Goal: Information Seeking & Learning: Learn about a topic

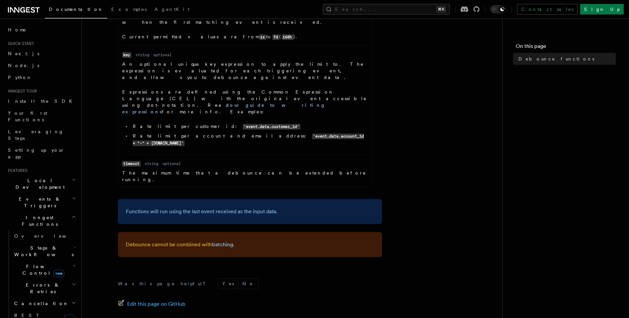
scroll to position [305, 0]
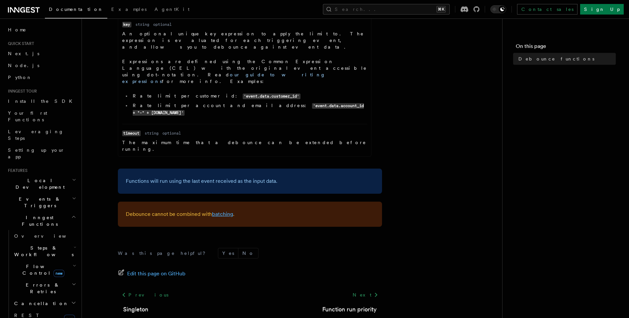
click at [224, 211] on link "batching" at bounding box center [222, 214] width 21 height 6
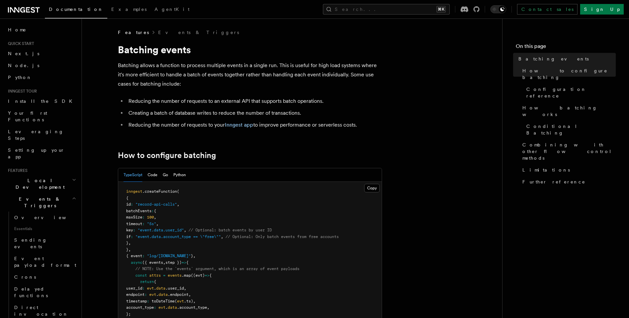
click at [133, 33] on span "Features" at bounding box center [133, 32] width 31 height 7
click at [132, 33] on span "Features" at bounding box center [133, 32] width 31 height 7
click at [158, 34] on link "Events & Triggers" at bounding box center [198, 32] width 81 height 7
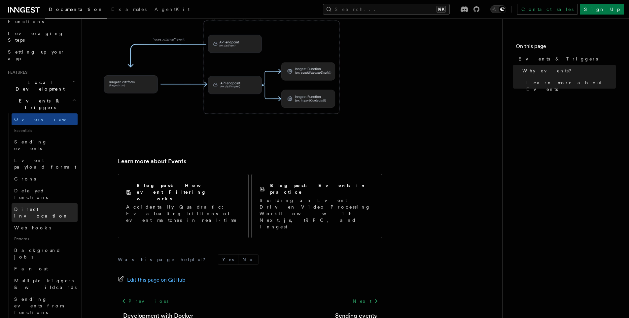
scroll to position [99, 0]
click at [51, 221] on link "Webhooks" at bounding box center [45, 227] width 66 height 12
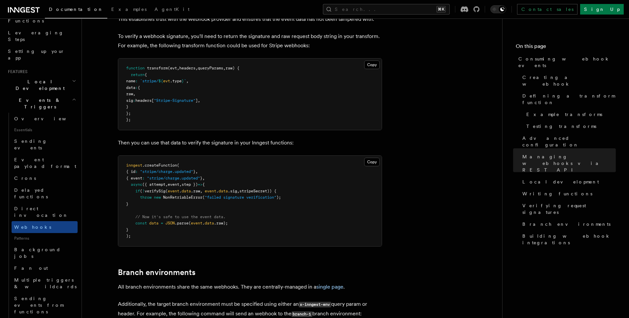
scroll to position [2216, 0]
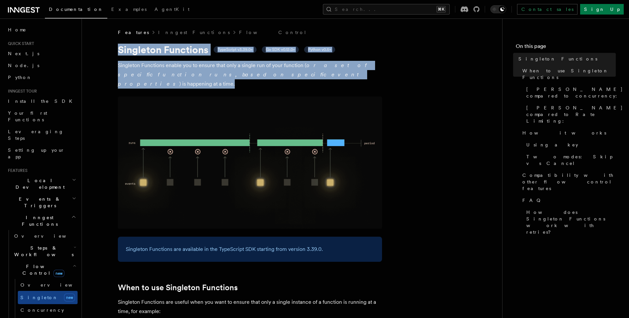
drag, startPoint x: 117, startPoint y: 50, endPoint x: 313, endPoint y: 75, distance: 197.7
click at [313, 75] on p "Singleton Functions enable you to ensure that only a single run of your functio…" at bounding box center [250, 75] width 264 height 28
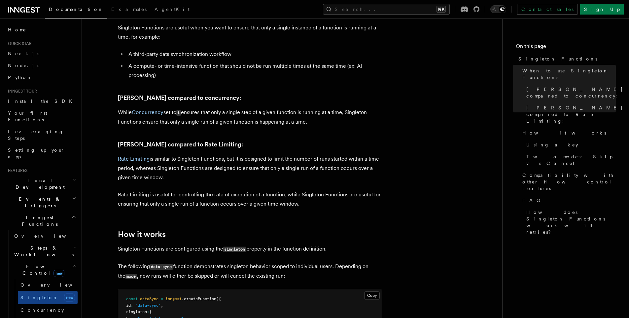
scroll to position [274, 0]
